Goal: Task Accomplishment & Management: Manage account settings

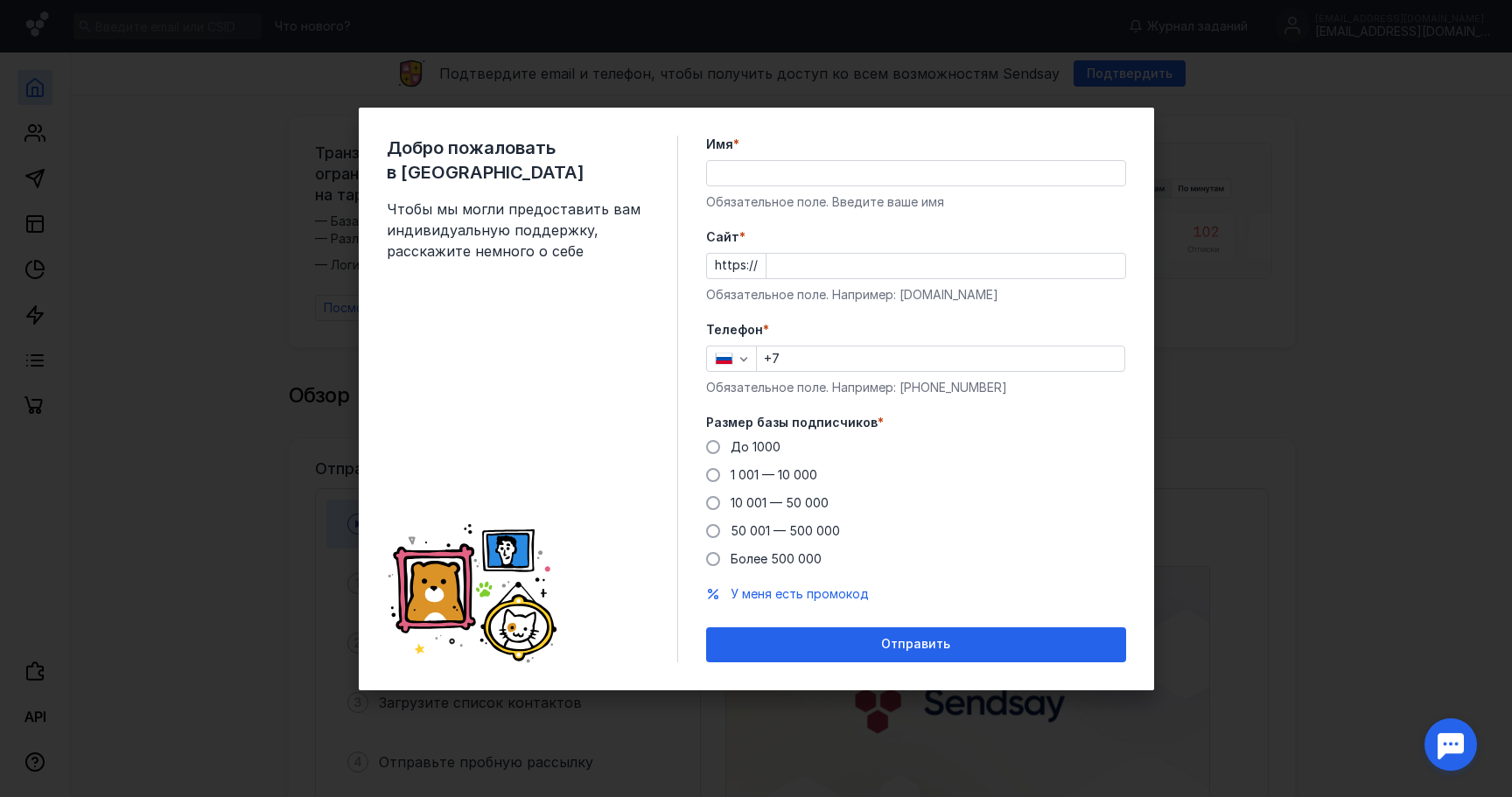
click at [914, 173] on input "Имя *" at bounding box center [916, 173] width 418 height 24
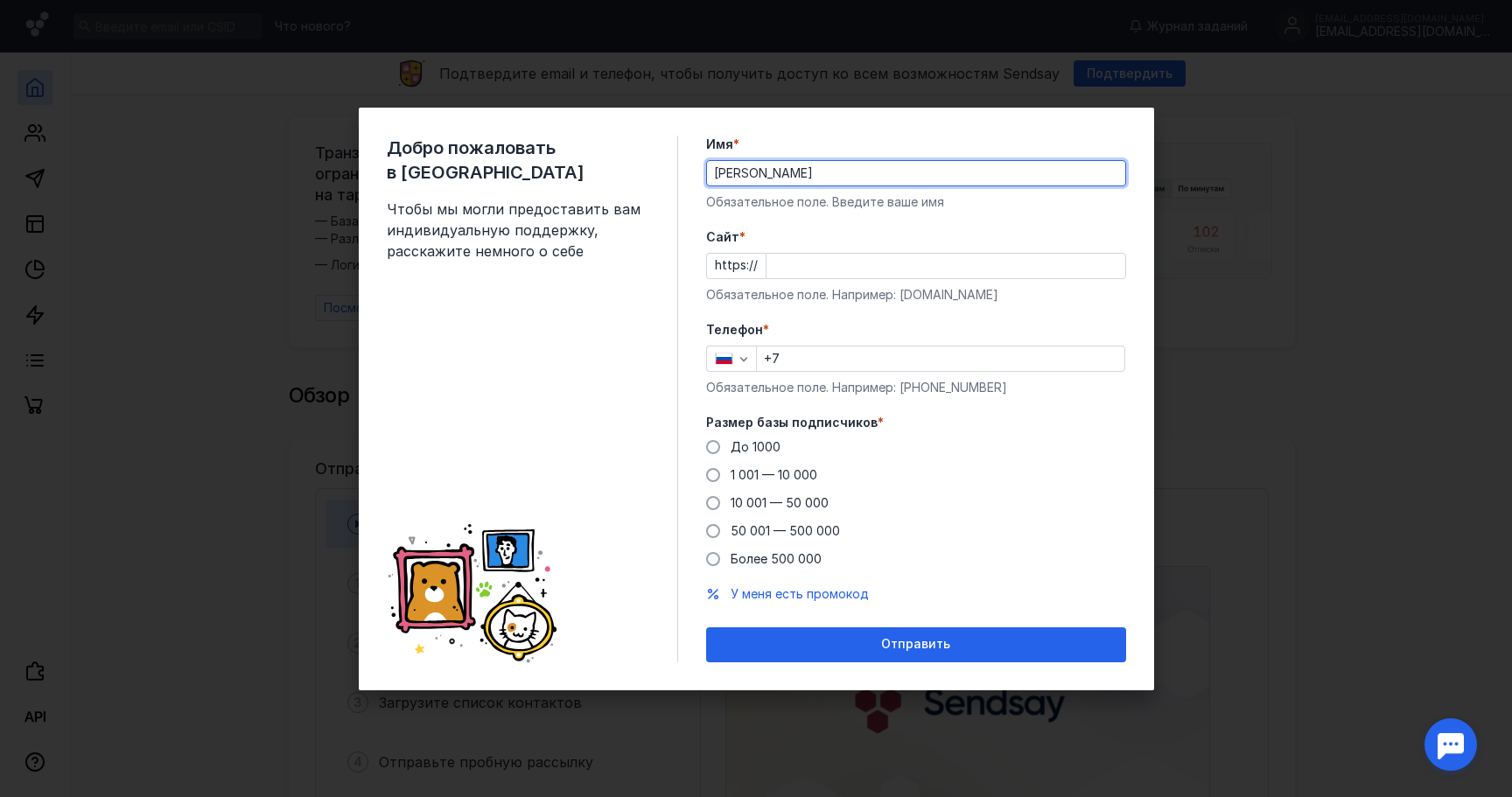
click at [818, 169] on input "[PERSON_NAME]" at bounding box center [916, 173] width 418 height 24
type input "[PERSON_NAME]"
click at [784, 271] on input "Cайт *" at bounding box center [946, 266] width 358 height 24
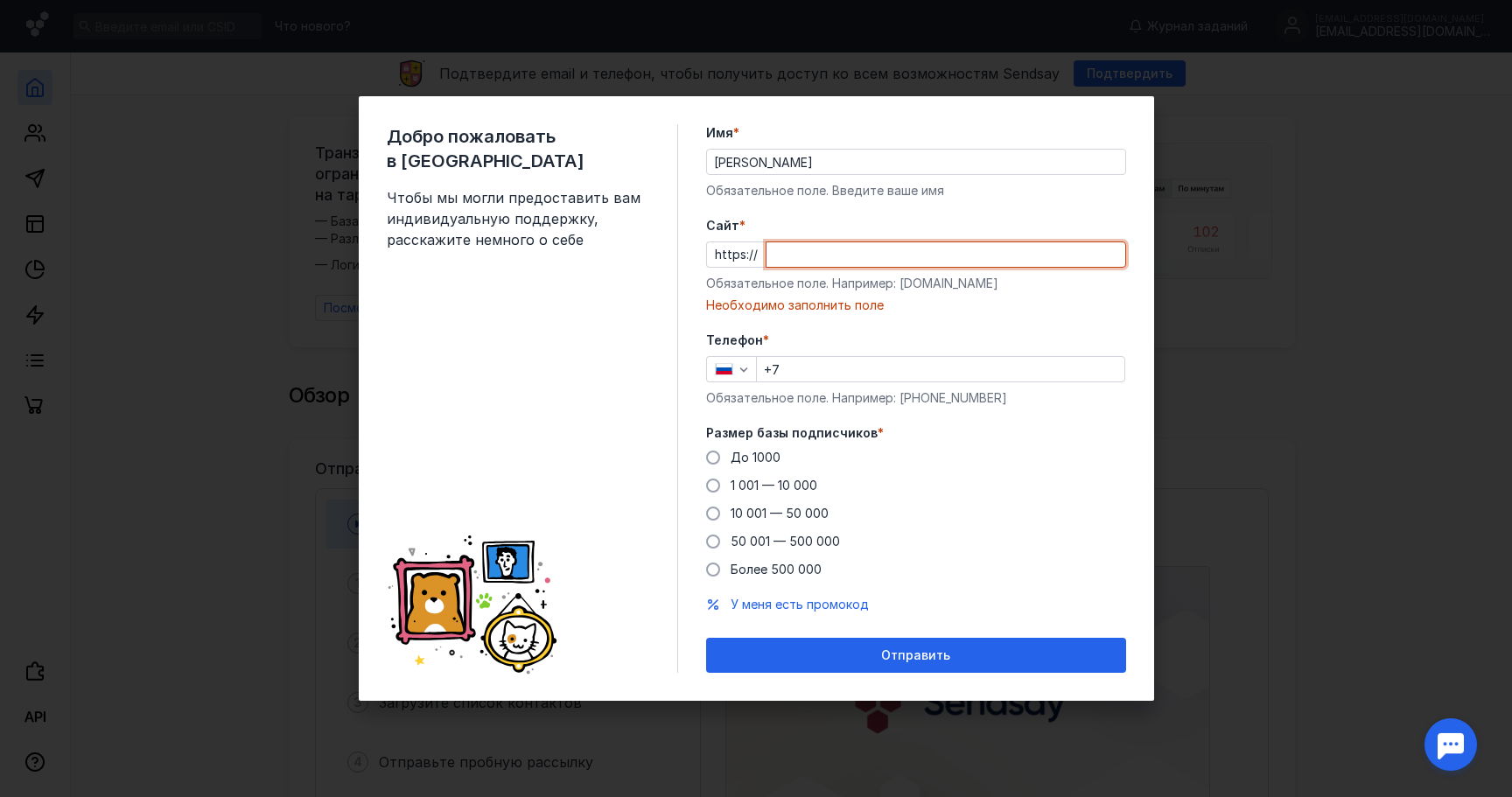
paste input "[EMAIL_ADDRESS][DOMAIN_NAME]"
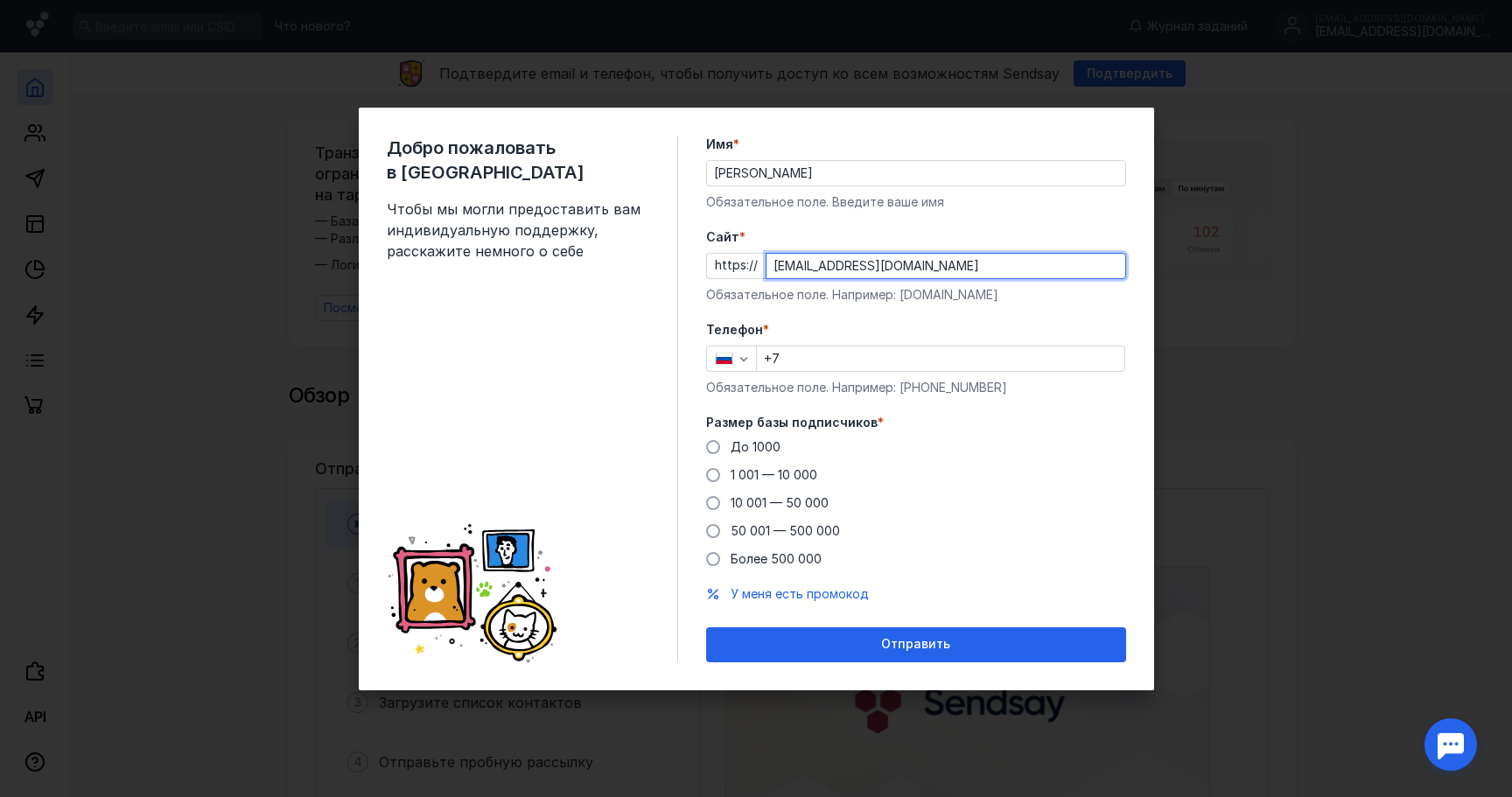
type input "[EMAIL_ADDRESS][DOMAIN_NAME]"
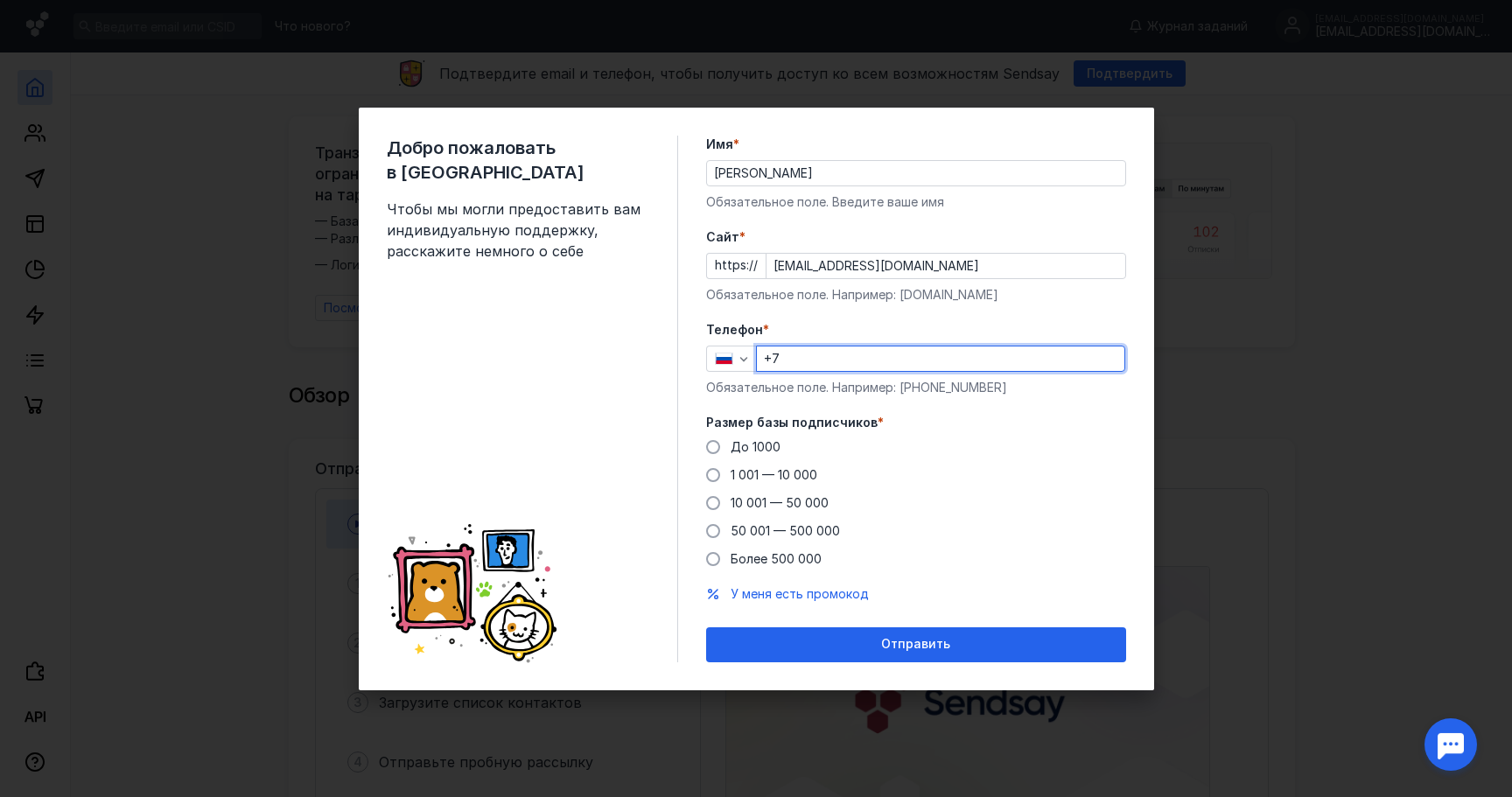
click at [838, 353] on input "+7" at bounding box center [941, 358] width 367 height 24
click at [752, 452] on span "До 1000" at bounding box center [756, 447] width 50 height 15
click at [0, 0] on input "До 1000" at bounding box center [0, 0] width 0 height 0
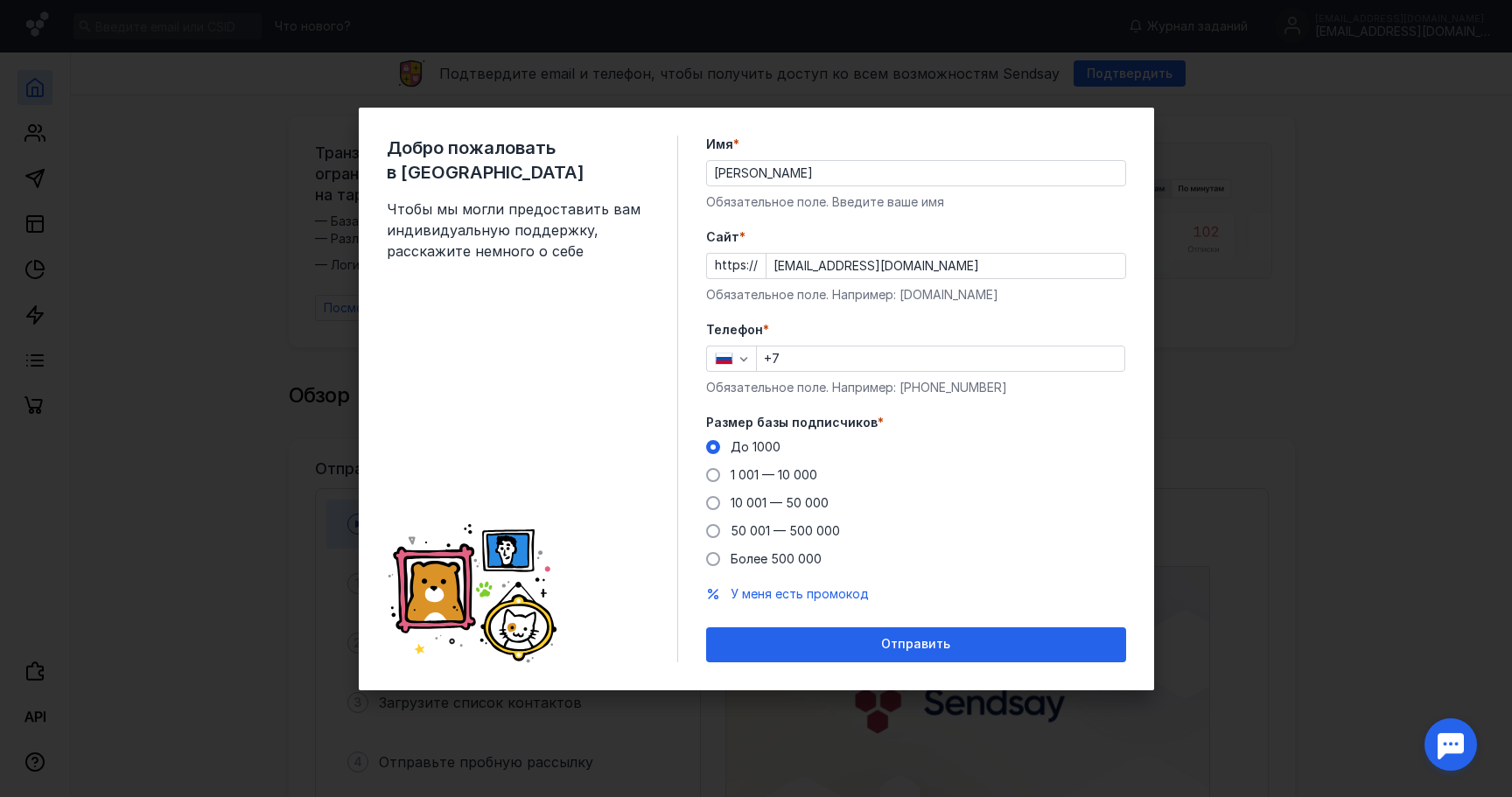
click at [834, 359] on input "+7" at bounding box center [941, 358] width 367 height 24
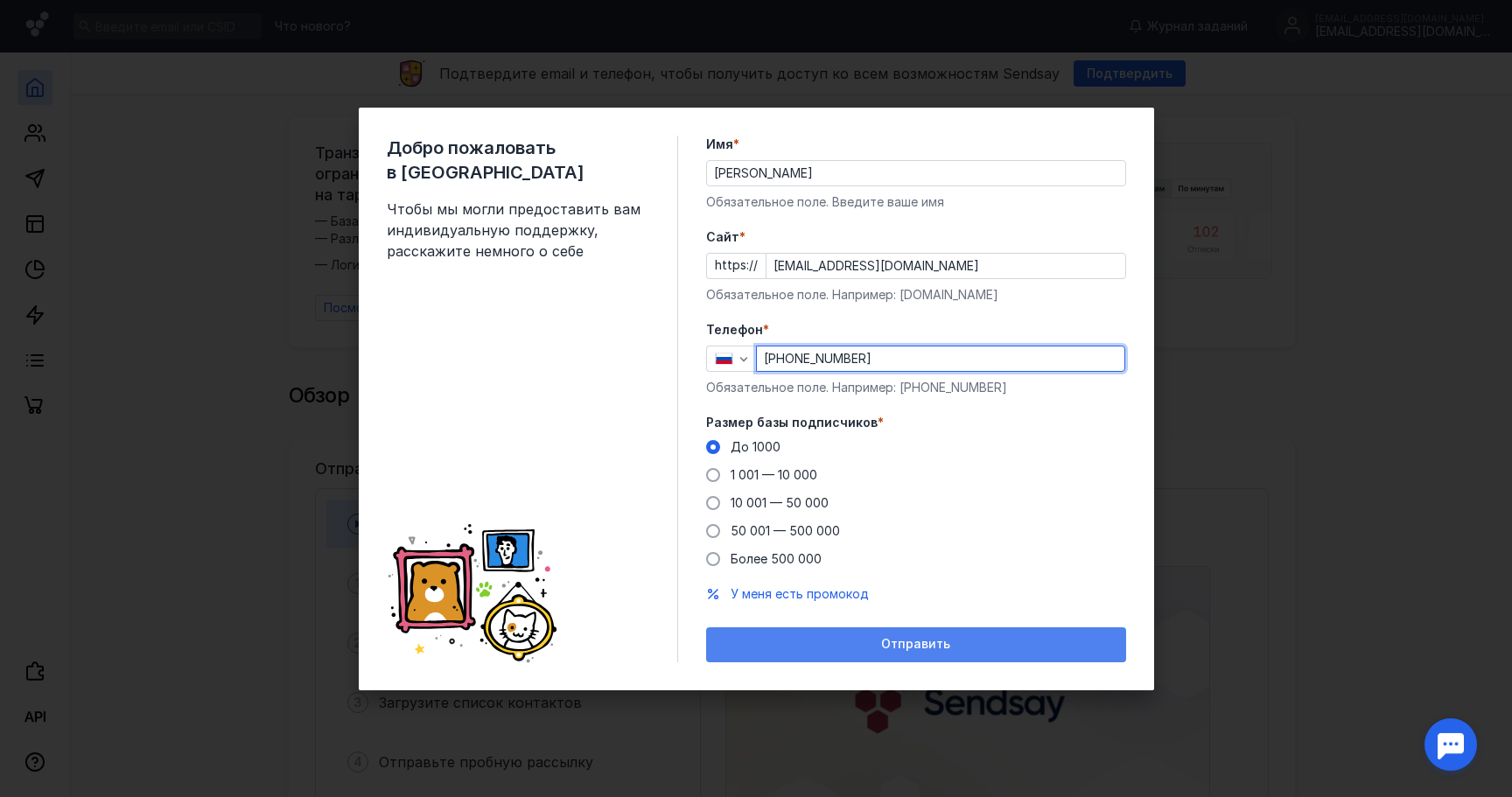
type input "[PHONE_NUMBER]"
click at [933, 645] on span "Отправить" at bounding box center [916, 645] width 70 height 15
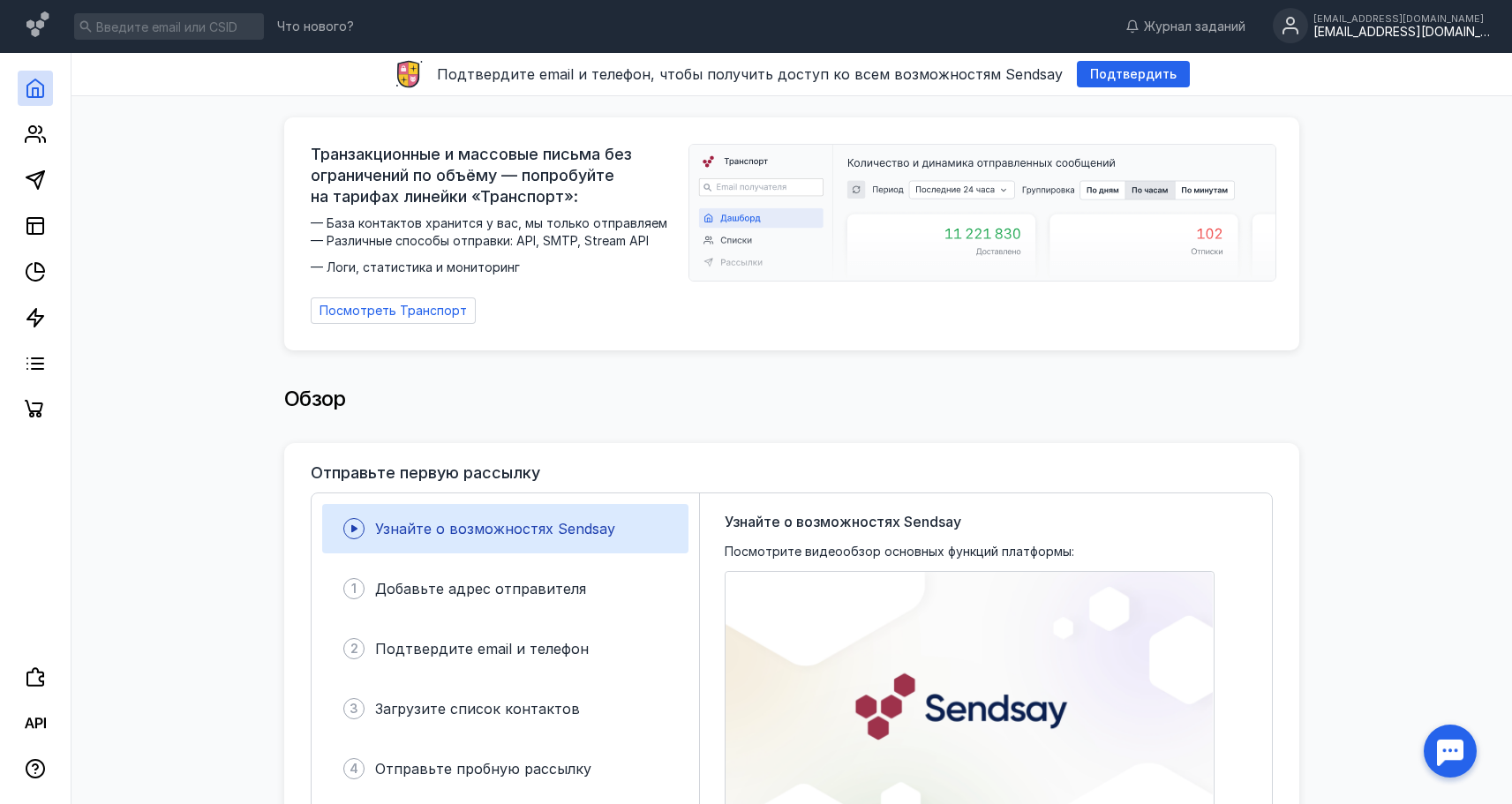
click at [1372, 38] on div "[EMAIL_ADDRESS][DOMAIN_NAME]" at bounding box center [1401, 31] width 176 height 15
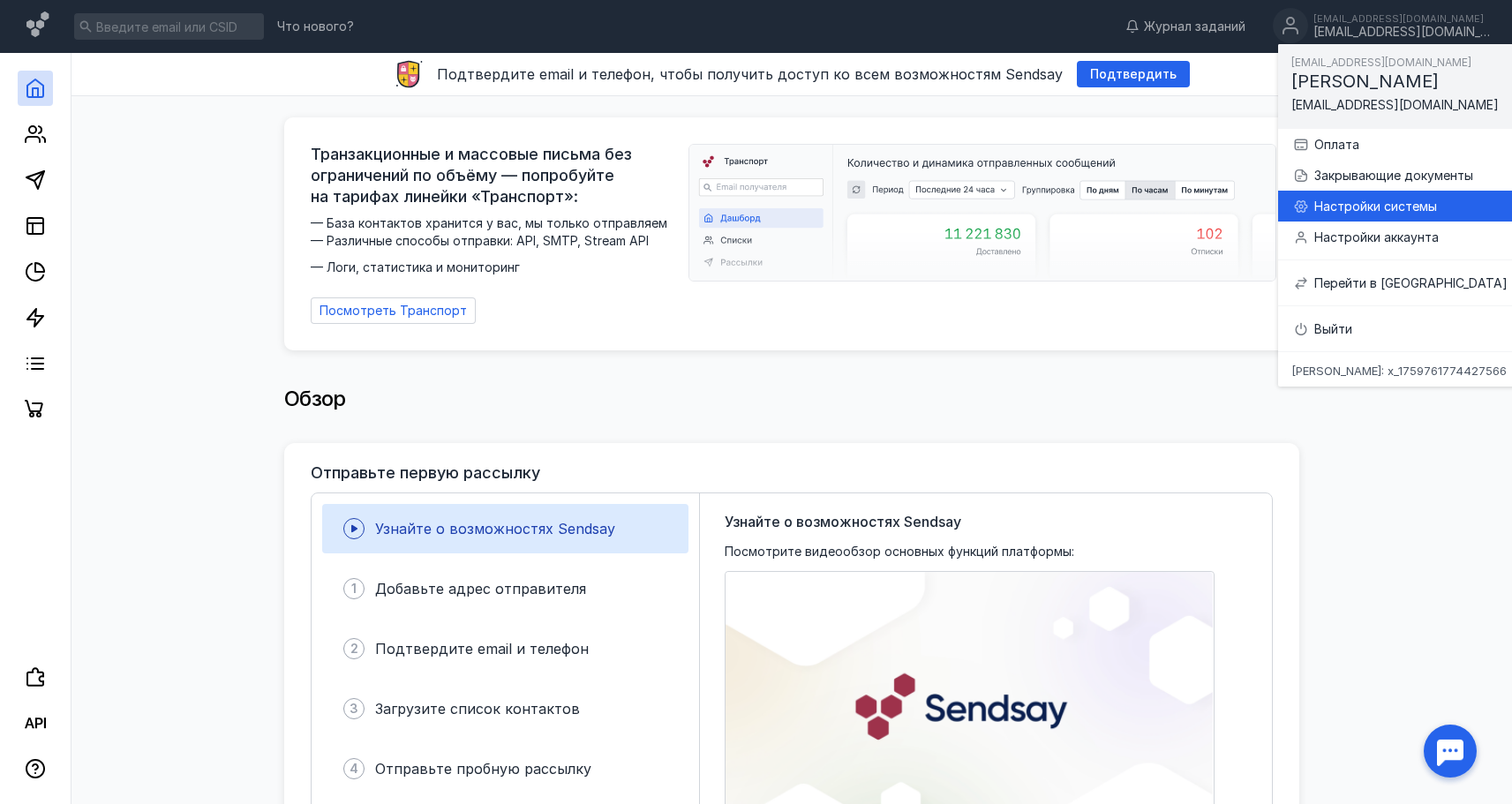
click at [1388, 201] on div "Настройки системы" at bounding box center [1419, 207] width 210 height 18
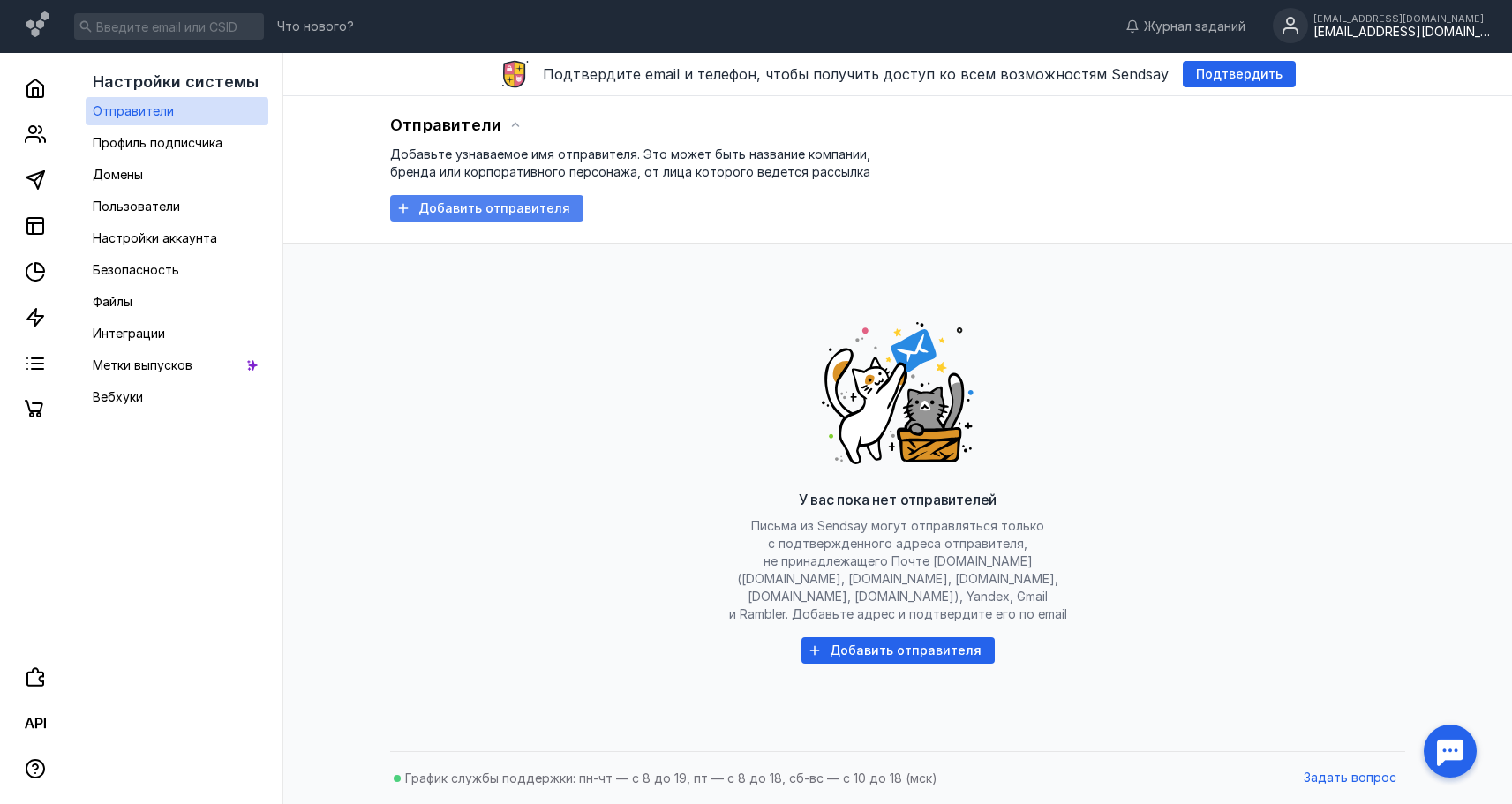
click at [503, 201] on span "Добавить отправителя" at bounding box center [494, 209] width 152 height 15
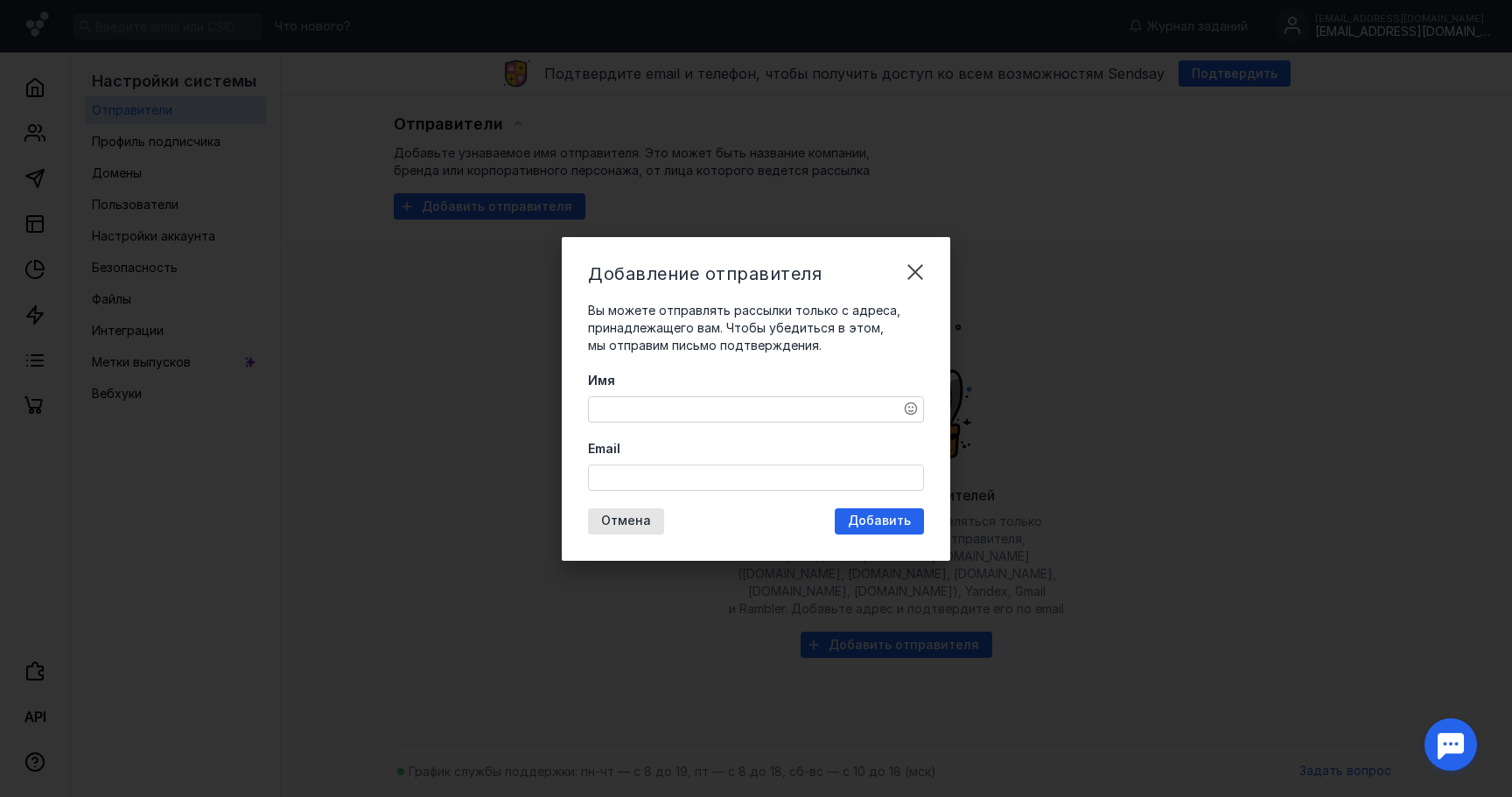
click at [663, 470] on input "Email" at bounding box center [756, 477] width 334 height 24
paste input "[EMAIL_ADDRESS][DOMAIN_NAME]"
type input "[EMAIL_ADDRESS][DOMAIN_NAME]"
click at [663, 417] on textarea "Имя" at bounding box center [756, 409] width 334 height 24
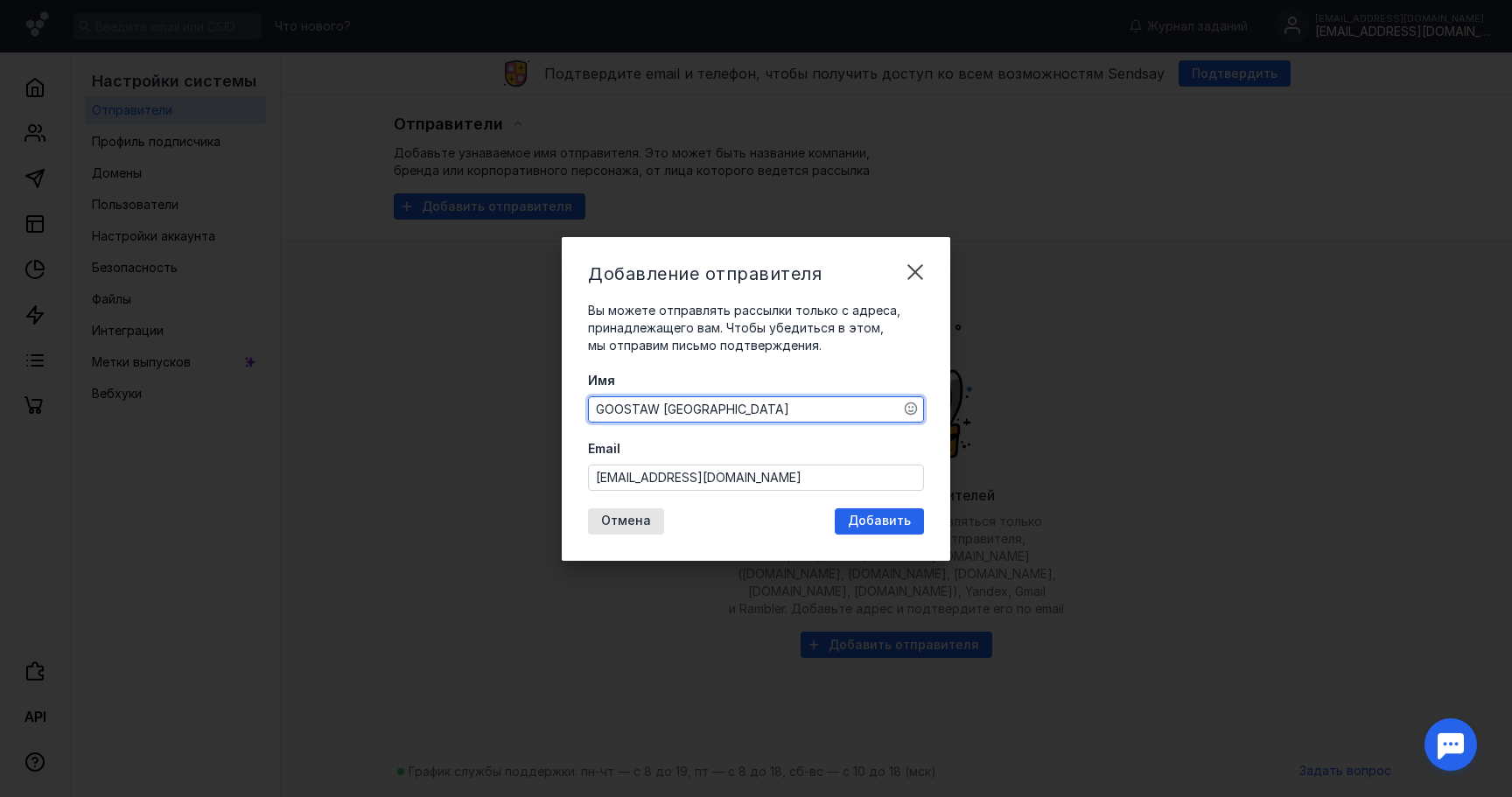
type textarea "GOOSTAW [GEOGRAPHIC_DATA]"
click at [889, 527] on span "Добавить" at bounding box center [879, 521] width 63 height 15
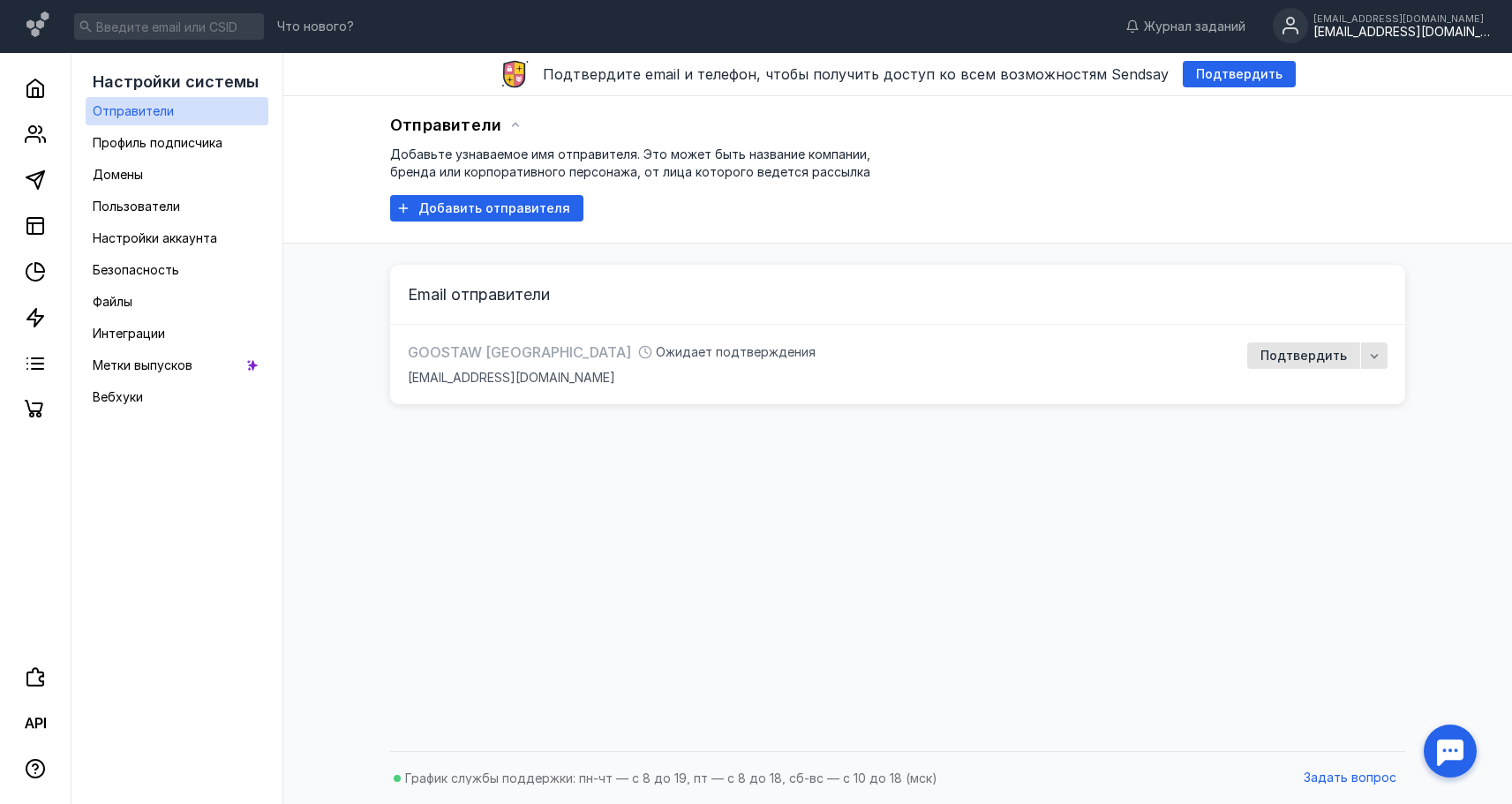
click at [1387, 359] on div "GOOSTAW BERGEN Ожидает подтверждения [EMAIL_ADDRESS][DOMAIN_NAME] Подтвердить" at bounding box center [897, 364] width 1015 height 79
click at [1383, 358] on div "button" at bounding box center [1374, 355] width 26 height 26
click at [1335, 396] on span "актировать" at bounding box center [1341, 389] width 72 height 18
click at [170, 179] on link "Домены" at bounding box center [176, 174] width 182 height 28
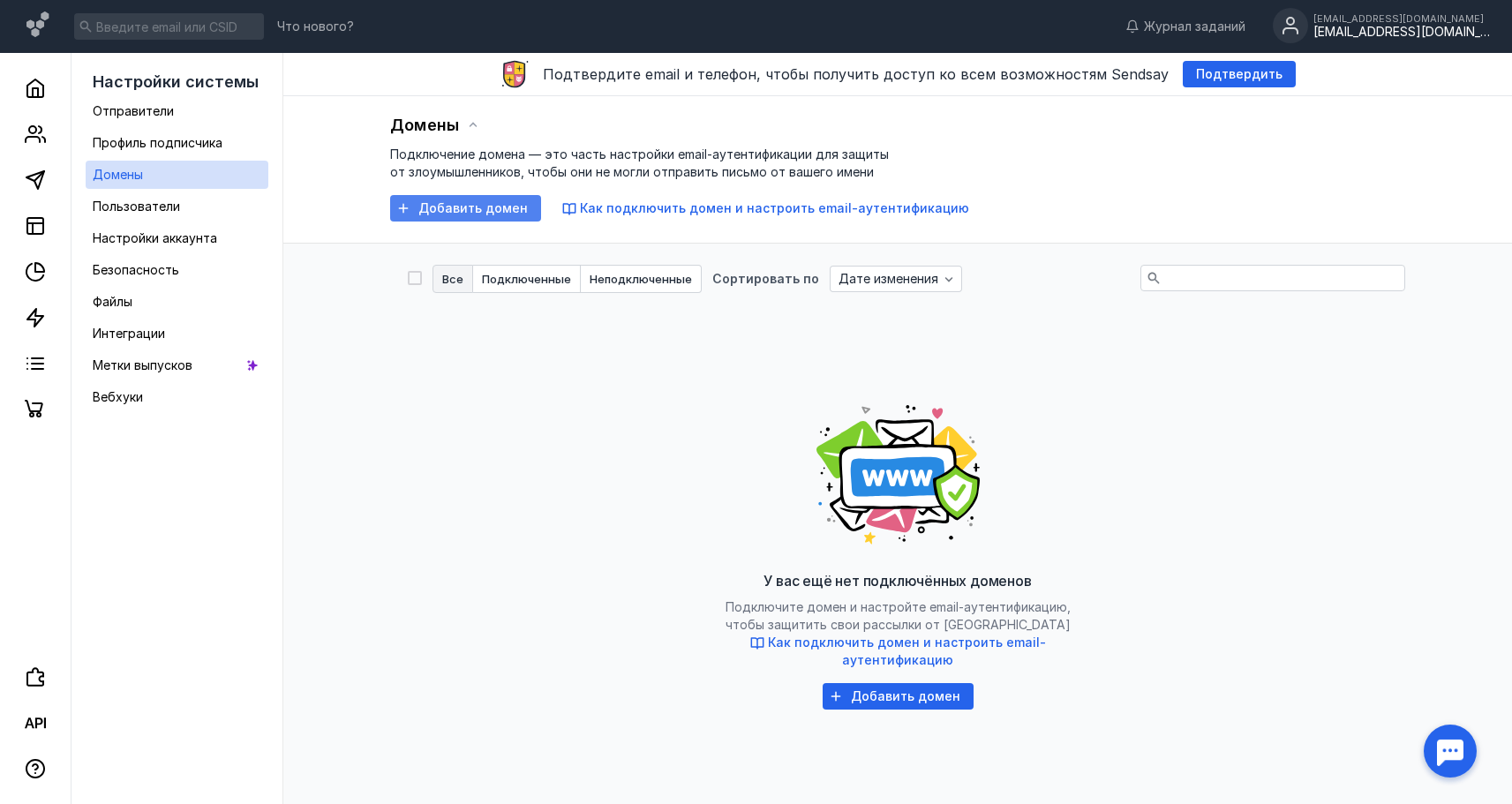
click at [483, 210] on span "Добавить домен" at bounding box center [473, 209] width 110 height 15
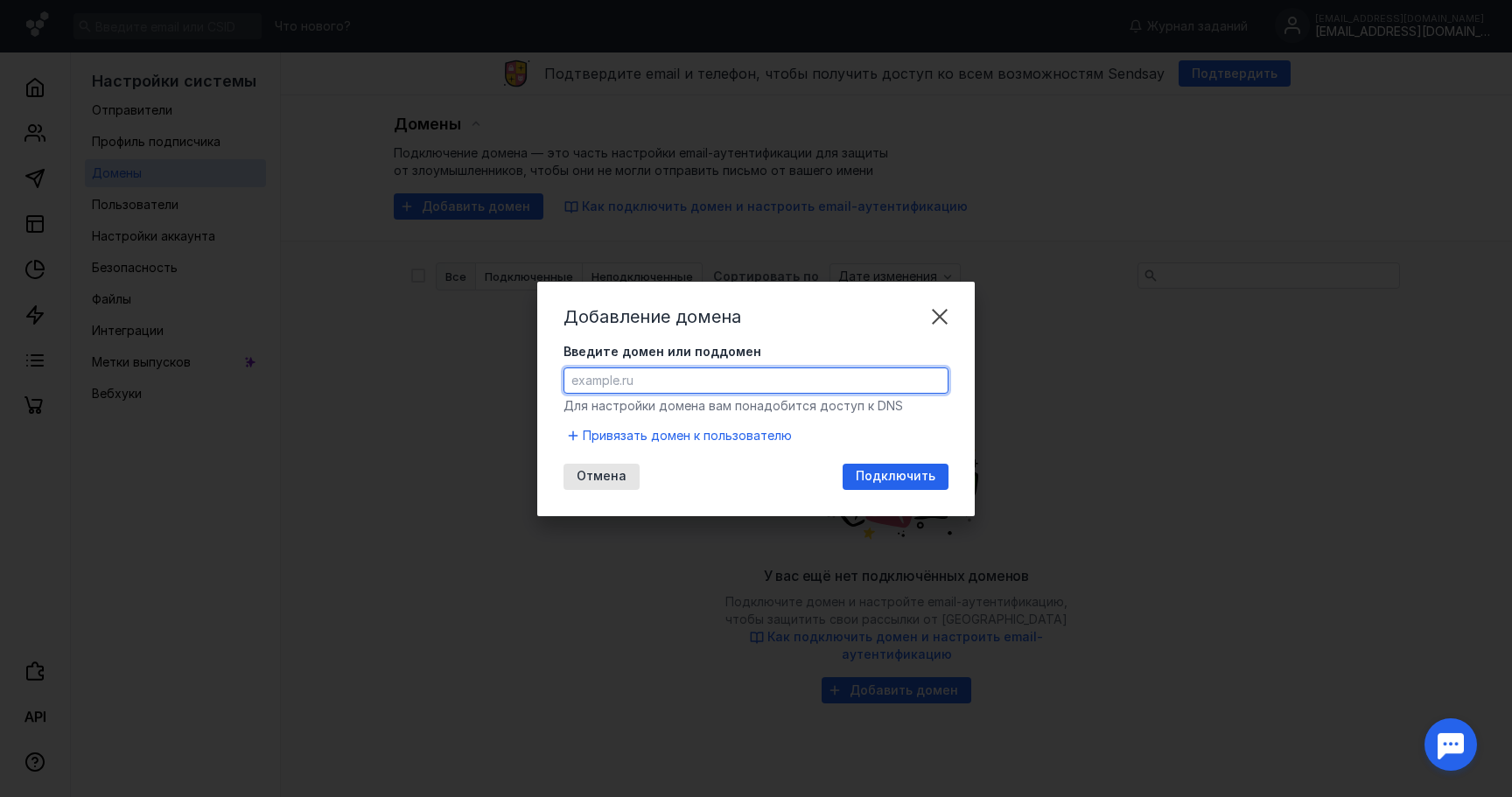
click at [752, 390] on input "Введите домен или поддомен" at bounding box center [756, 380] width 383 height 24
paste input "[EMAIL_ADDRESS][DOMAIN_NAME]"
drag, startPoint x: 559, startPoint y: 378, endPoint x: 524, endPoint y: 378, distance: 35.0
click at [524, 378] on div "Добавление домена Введите домен или поддомен [EMAIL_ADDRESS][DOMAIN_NAME] Для н…" at bounding box center [756, 398] width 1512 height 797
type input "[DOMAIN_NAME]"
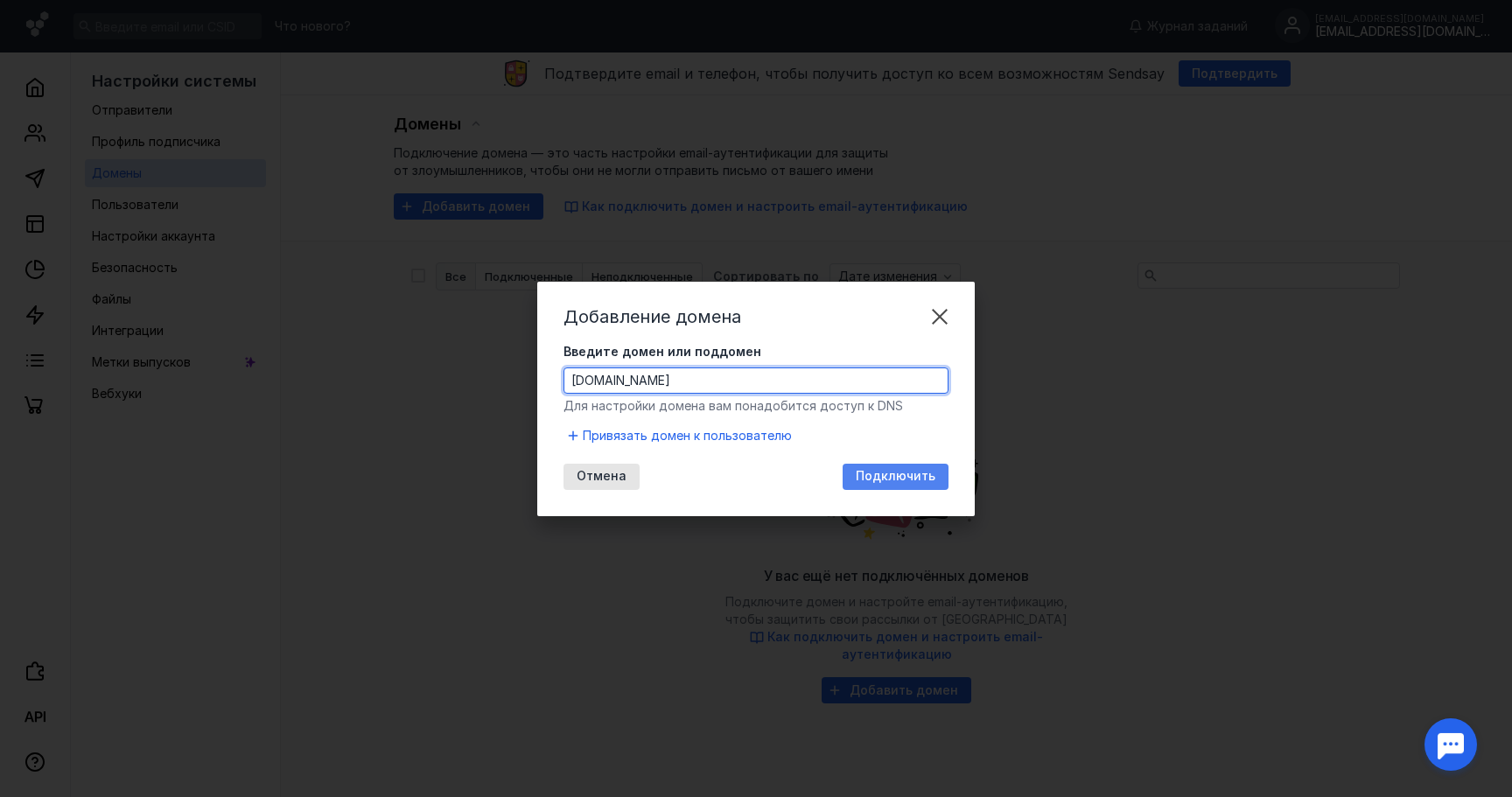
click at [882, 483] on span "Подключить" at bounding box center [895, 476] width 79 height 15
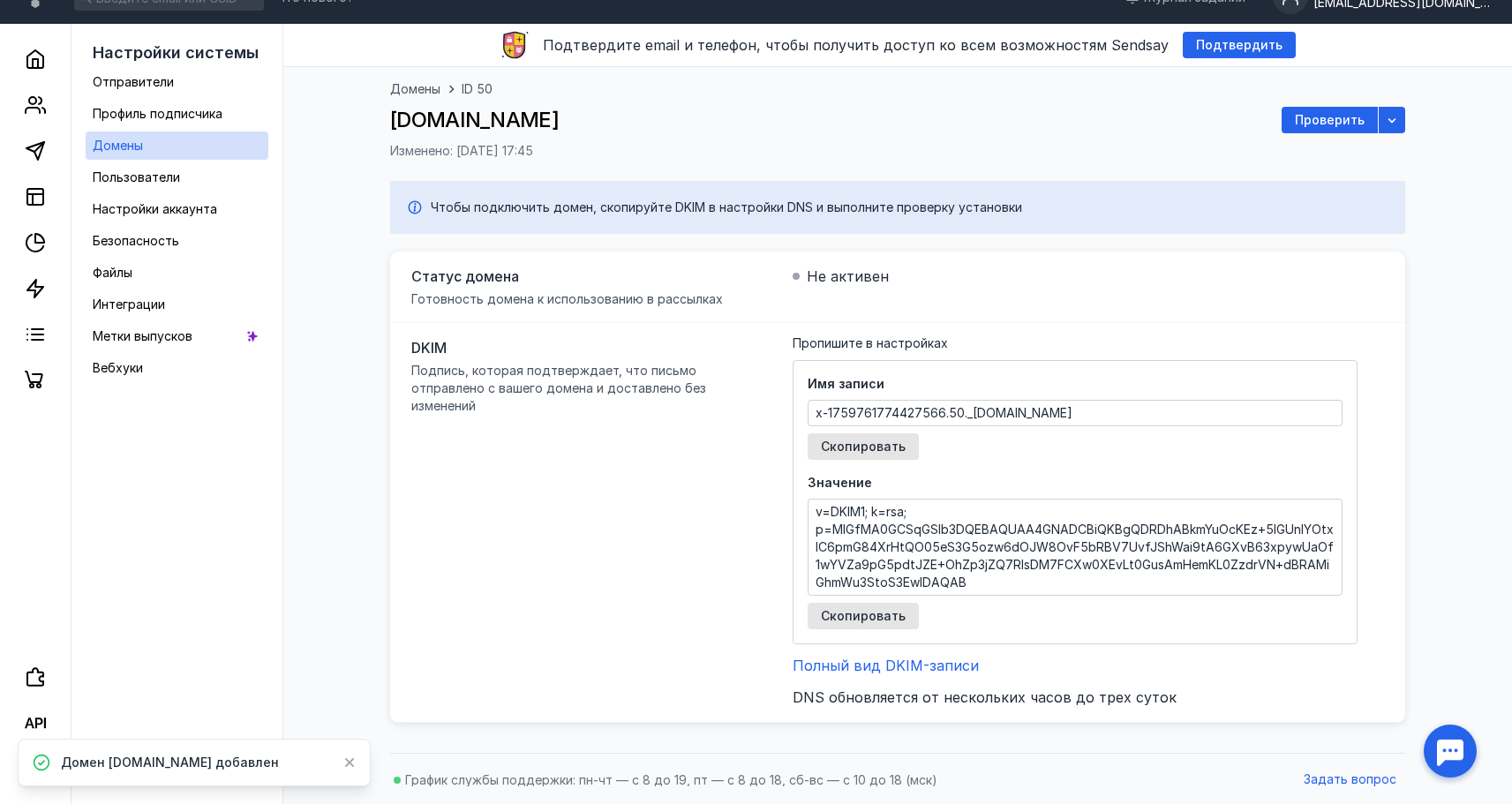
scroll to position [31, 0]
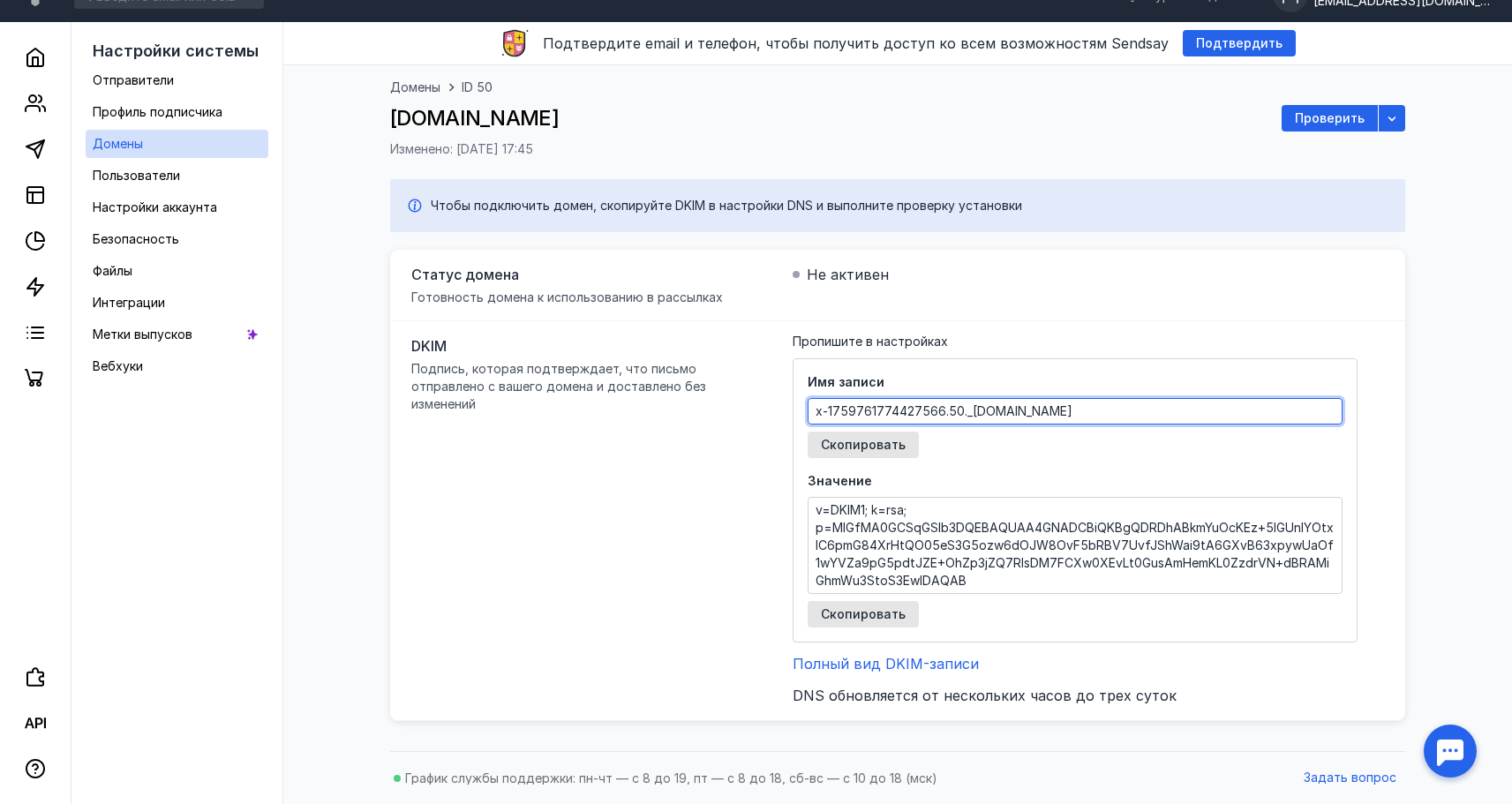
click at [846, 410] on textarea "x-1759761774427566.50._[DOMAIN_NAME]" at bounding box center [1074, 411] width 533 height 24
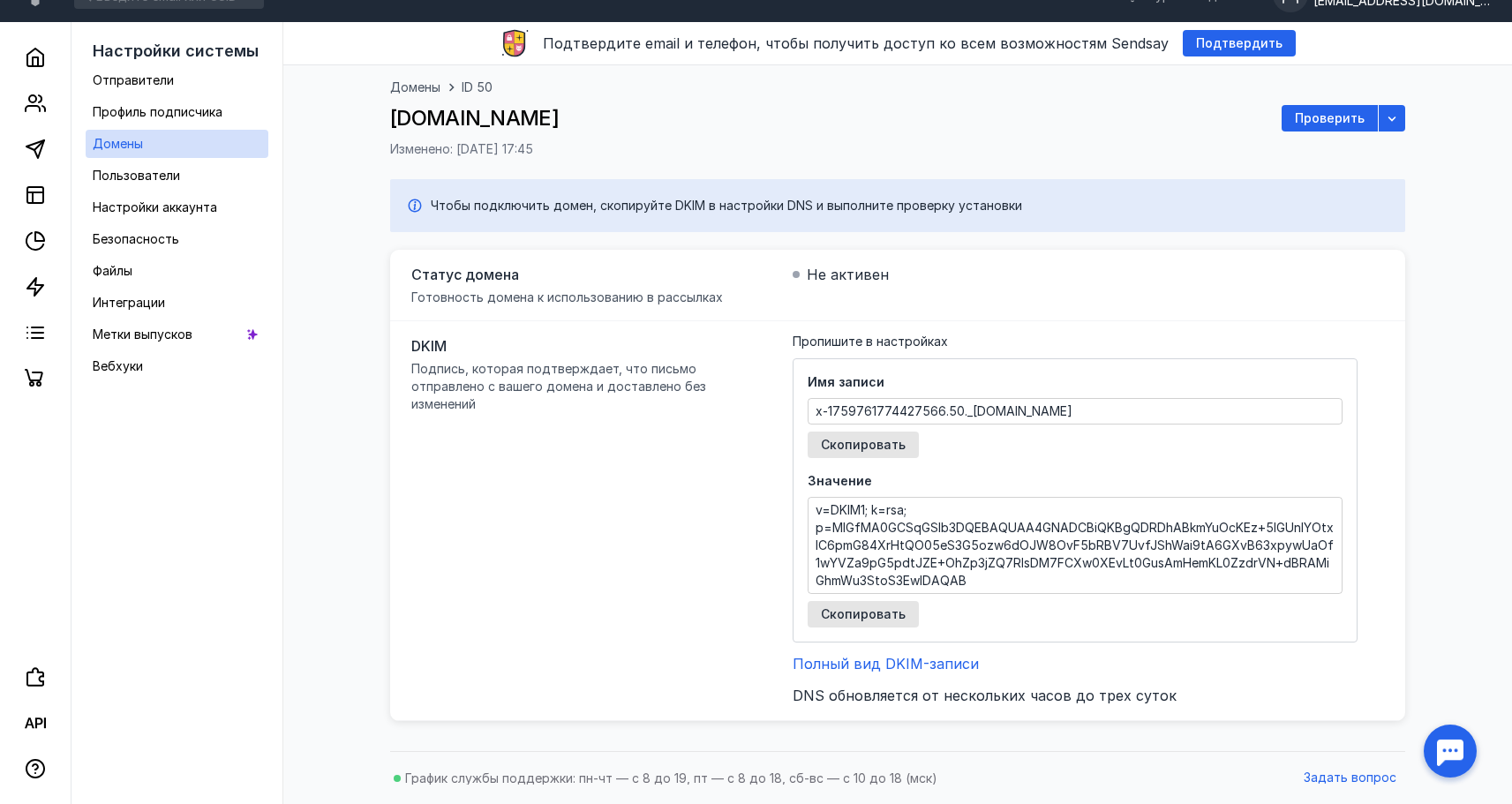
click at [679, 402] on div "DKIM Подпись, которая подтверждает, что письмо отправлено с вашего домена и дос…" at bounding box center [897, 521] width 1015 height 400
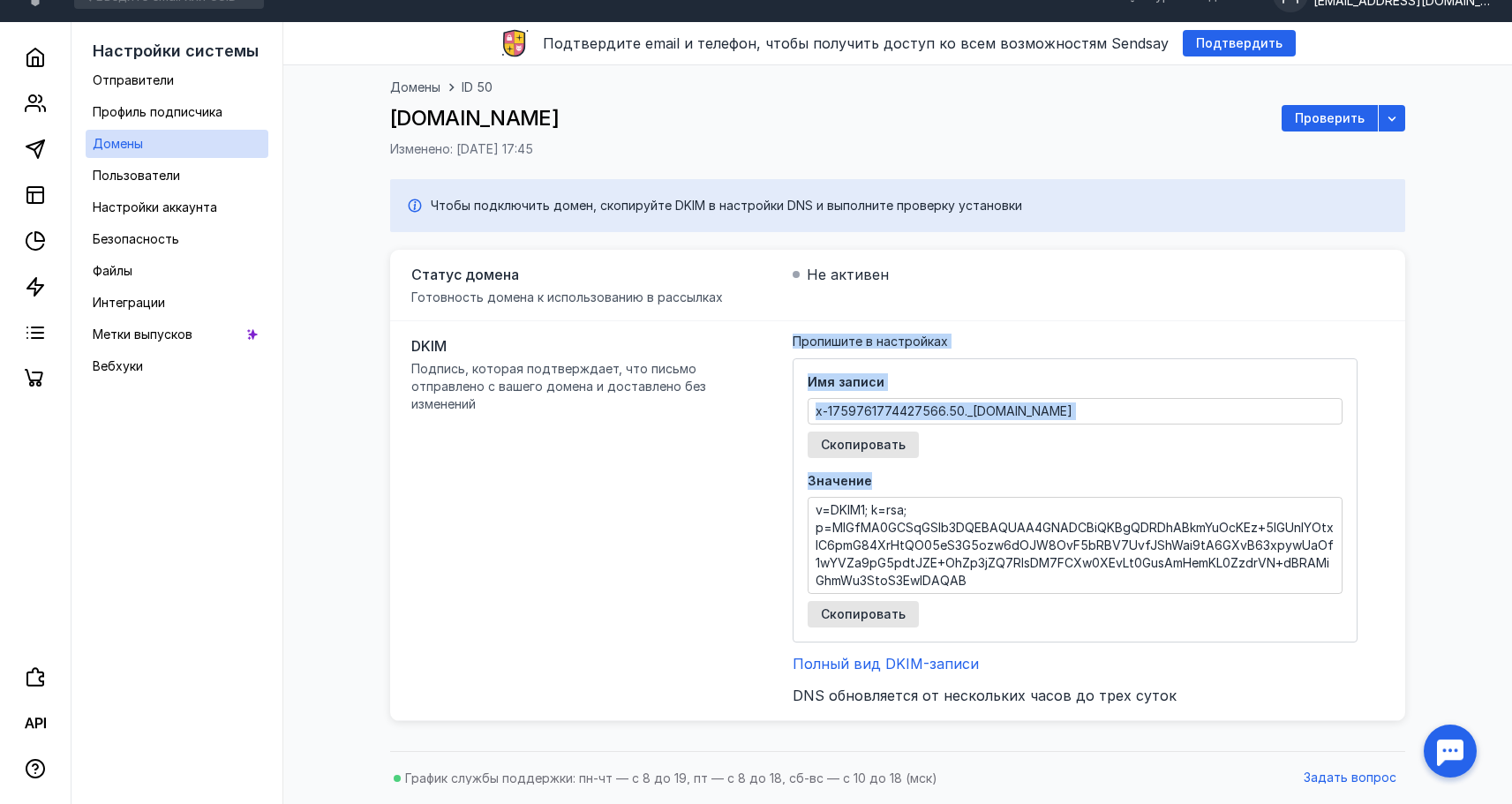
drag, startPoint x: 785, startPoint y: 326, endPoint x: 1052, endPoint y: 496, distance: 316.5
click at [1054, 513] on div "DKIM Подпись, которая подтверждает, что письмо отправлено с вашего домена и дос…" at bounding box center [897, 521] width 1015 height 400
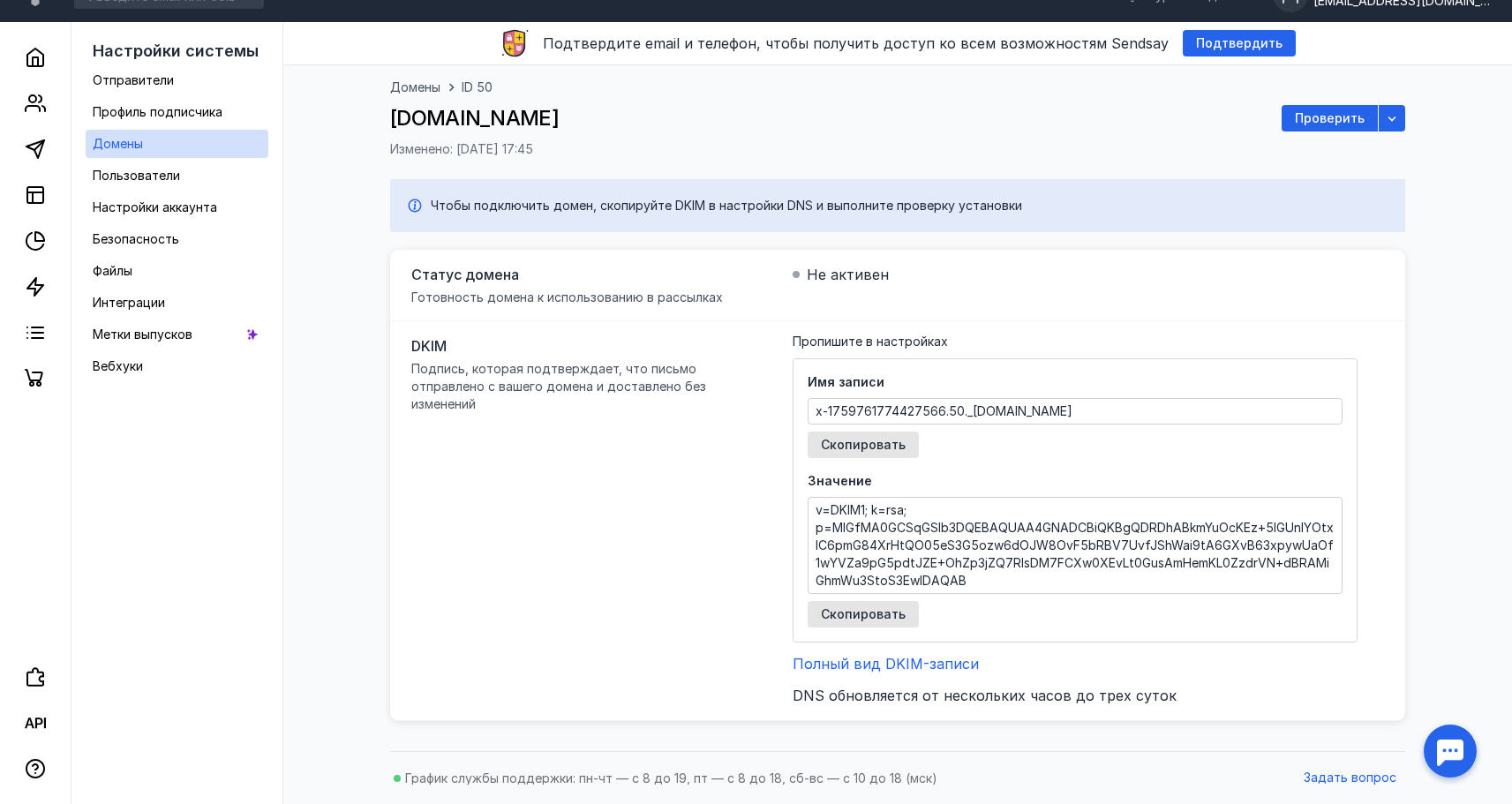
click at [1048, 458] on div "Имя записи x-1759761774427566.50._[DOMAIN_NAME] Скопировать" at bounding box center [1074, 415] width 535 height 85
click at [907, 413] on textarea "x-1759761774427566.50._[DOMAIN_NAME]" at bounding box center [1074, 411] width 533 height 24
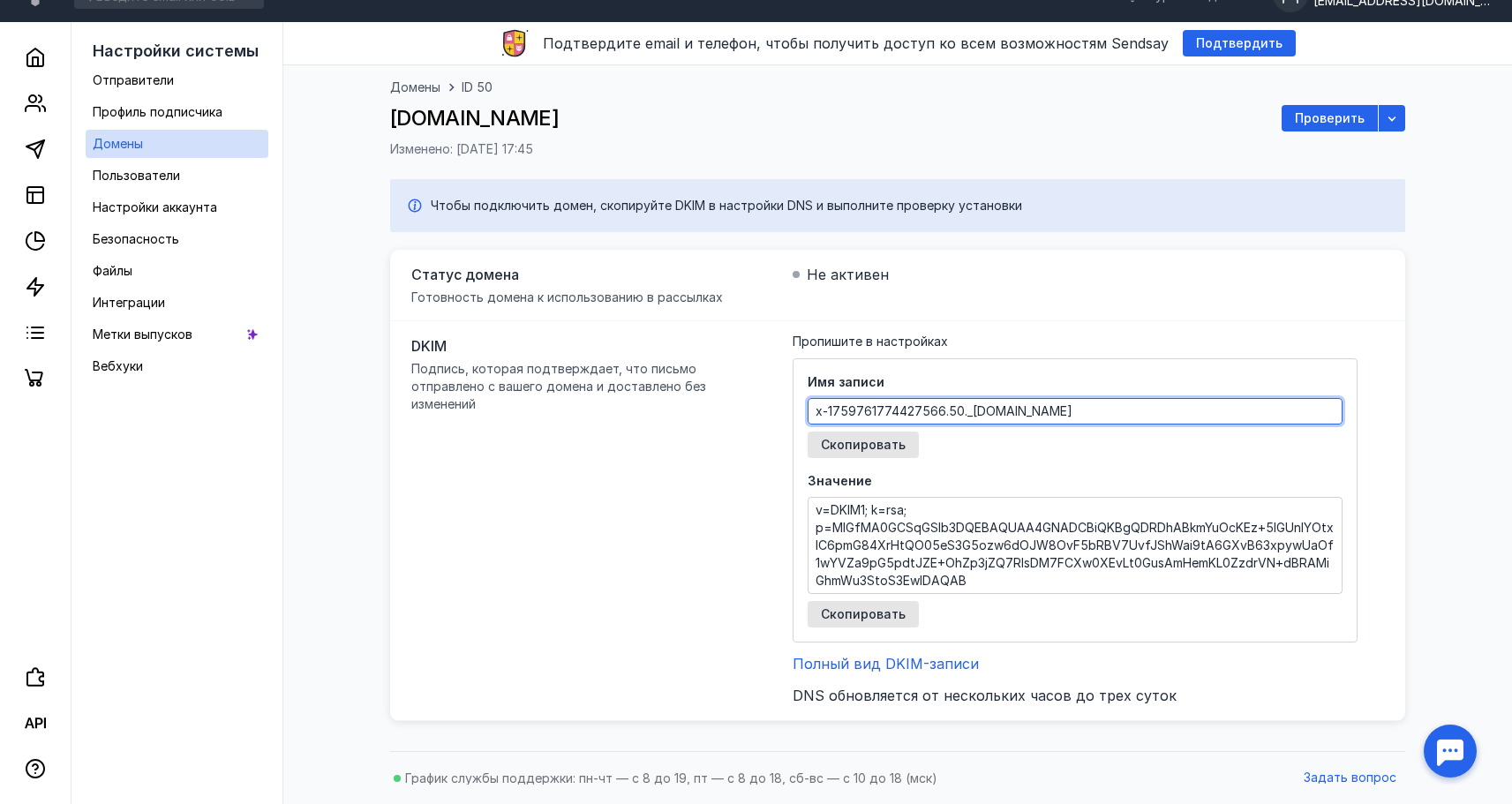
click at [907, 413] on textarea "x-1759761774427566.50._[DOMAIN_NAME]" at bounding box center [1074, 411] width 533 height 24
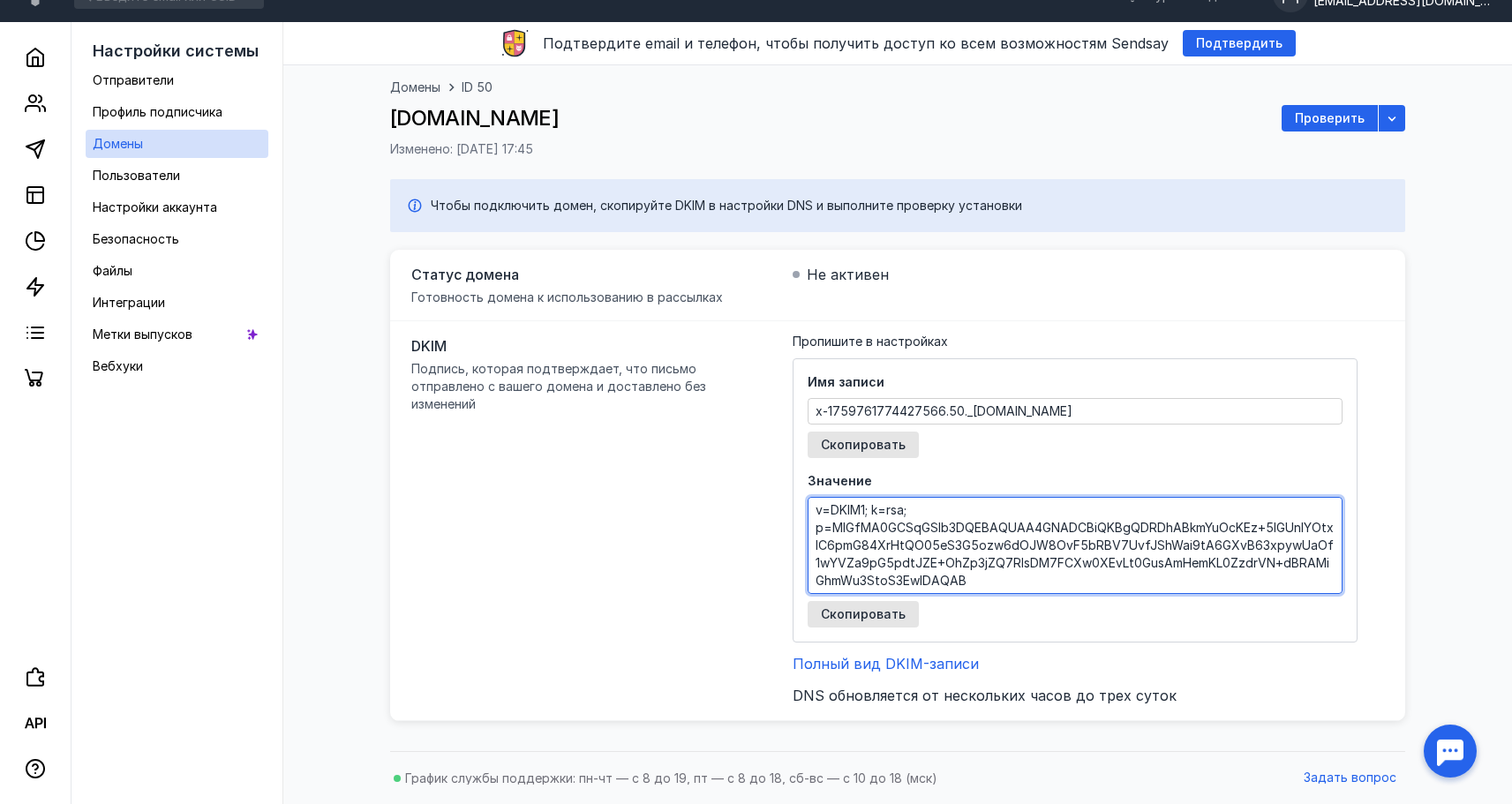
click at [947, 532] on textarea "v=DKIM1; k=rsa; p=MIGfMA0GCSqGSIb3DQEBAQUAA4GNADCBiQKBgQDRDhABkmYuOcKEz+5lGUnIY…" at bounding box center [1074, 546] width 533 height 95
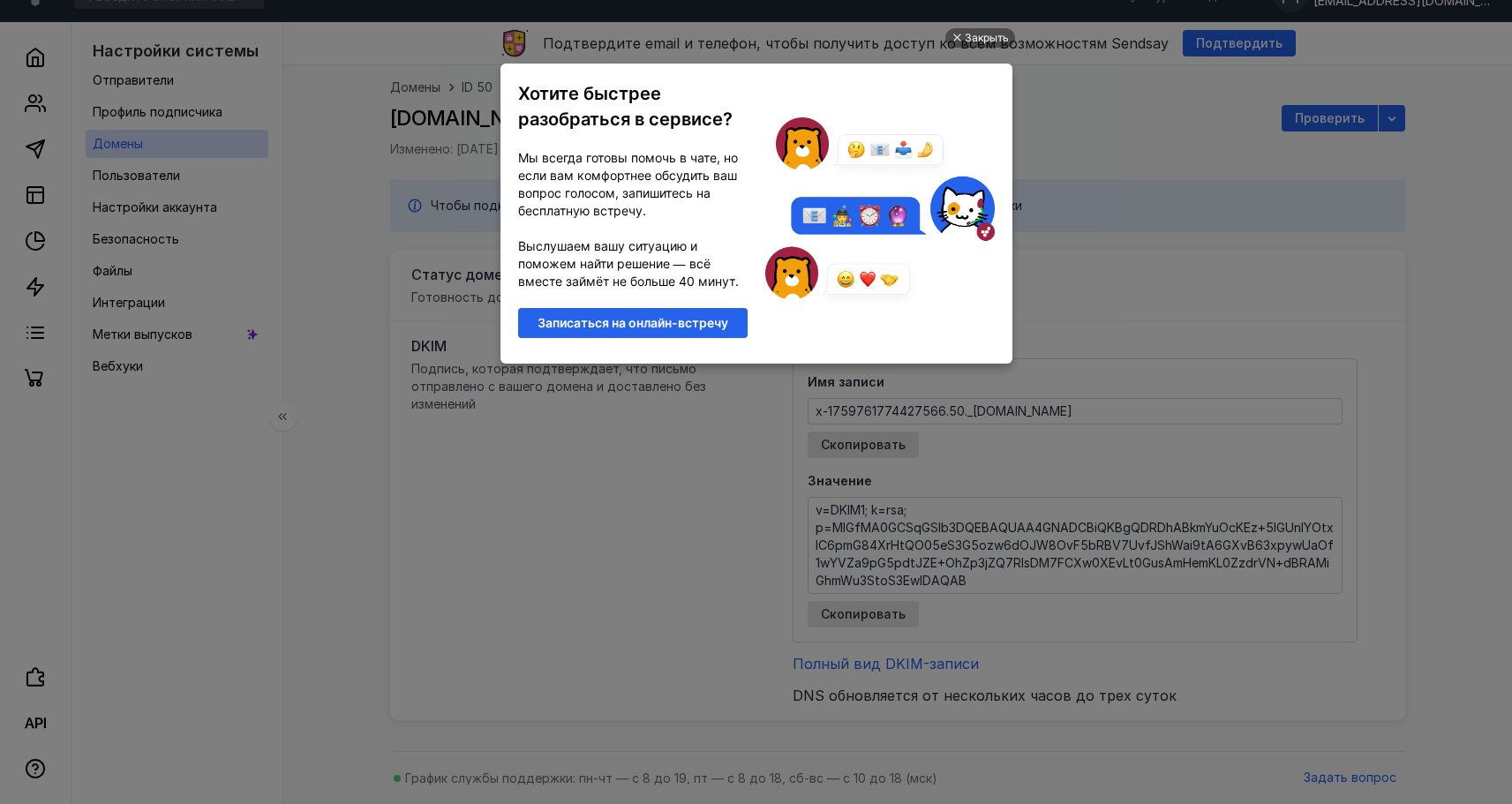
scroll to position [0, 0]
